Goal: Task Accomplishment & Management: Manage account settings

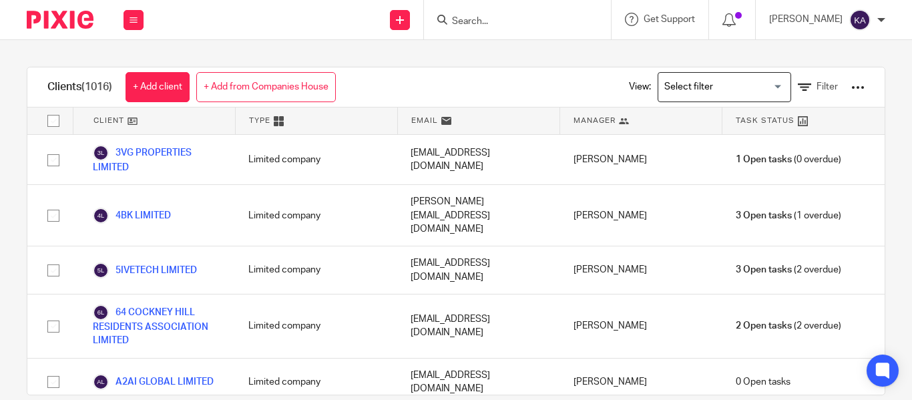
scroll to position [10436, 0]
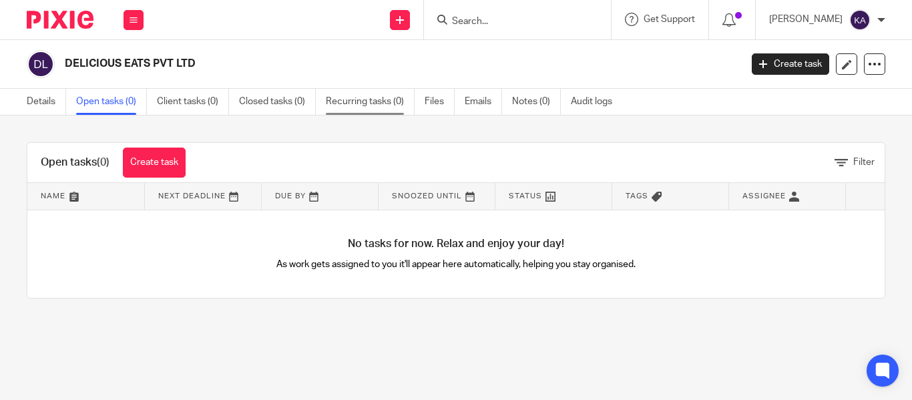
click at [393, 96] on link "Recurring tasks (0)" at bounding box center [370, 102] width 89 height 26
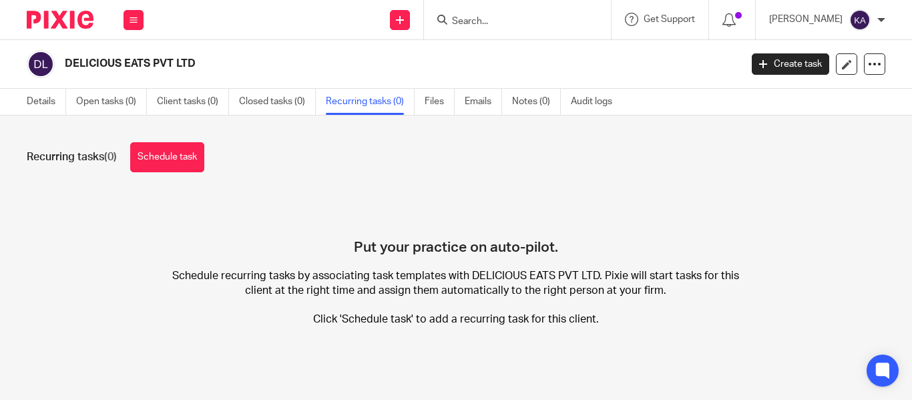
click at [173, 171] on link "Schedule task" at bounding box center [167, 157] width 74 height 30
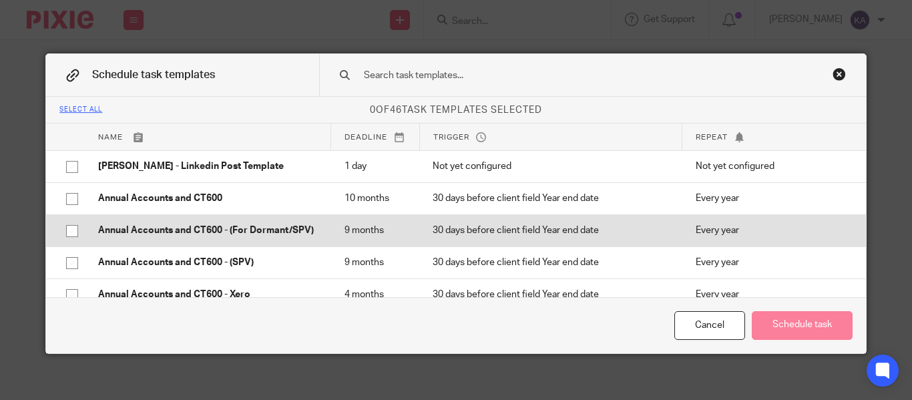
click at [186, 226] on p "Annual Accounts and CT600 - (For Dormant/SPV)" at bounding box center [207, 230] width 219 height 13
checkbox input "true"
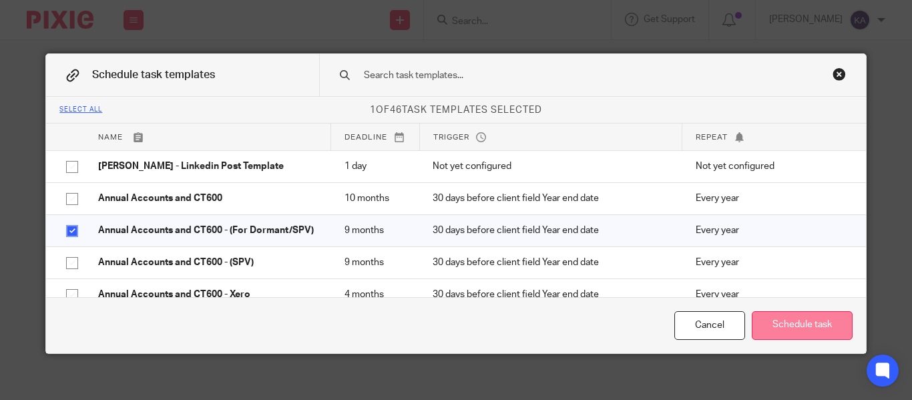
click at [791, 318] on button "Schedule task" at bounding box center [802, 325] width 101 height 29
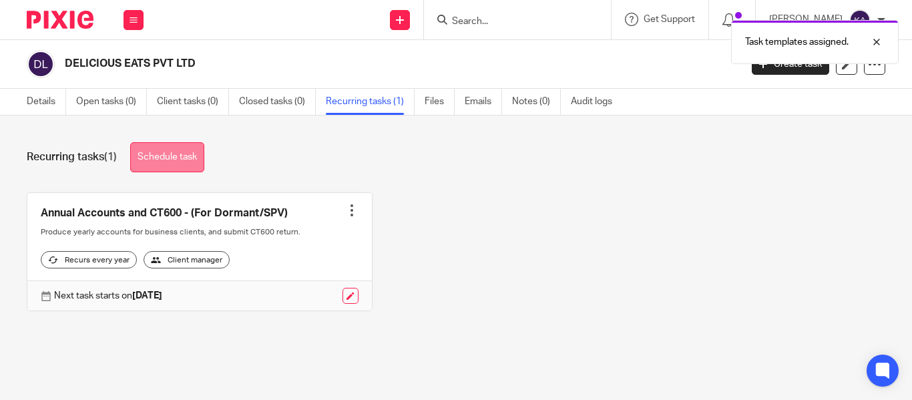
click at [151, 158] on link "Schedule task" at bounding box center [167, 157] width 74 height 30
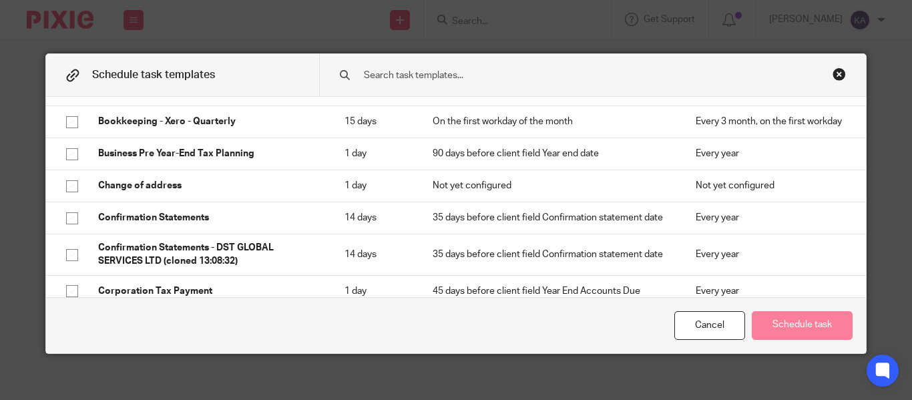
scroll to position [334, 0]
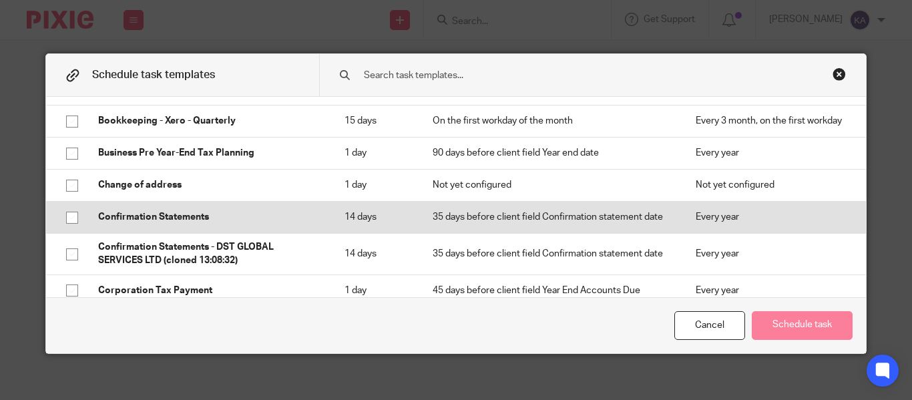
click at [182, 227] on td "Confirmation Statements" at bounding box center [208, 217] width 246 height 32
checkbox input "true"
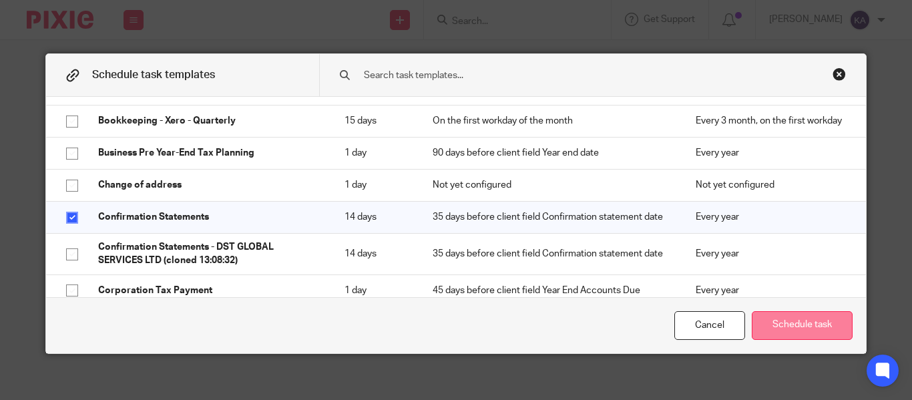
click at [791, 329] on button "Schedule task" at bounding box center [802, 325] width 101 height 29
